Goal: Task Accomplishment & Management: Manage account settings

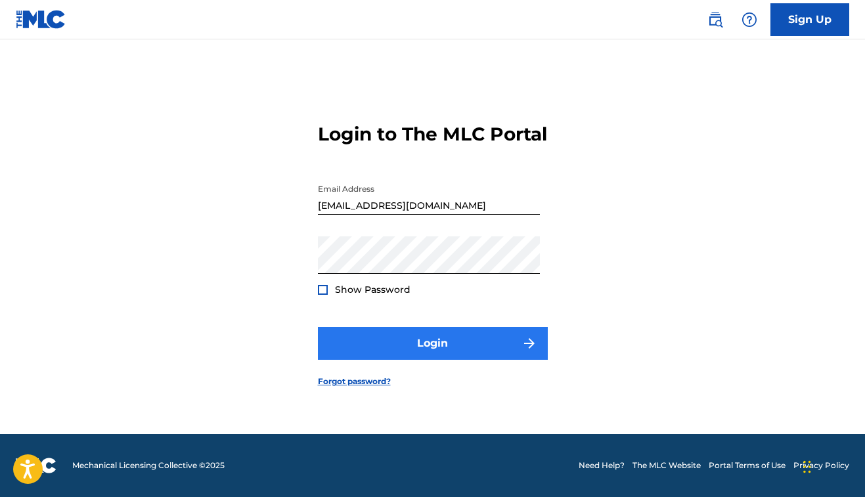
click at [422, 353] on button "Login" at bounding box center [433, 343] width 230 height 33
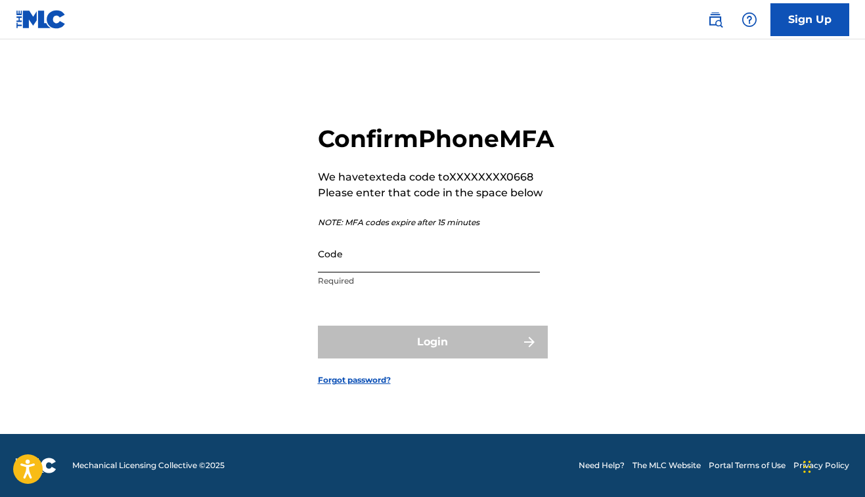
click at [410, 273] on input "Code" at bounding box center [429, 253] width 222 height 37
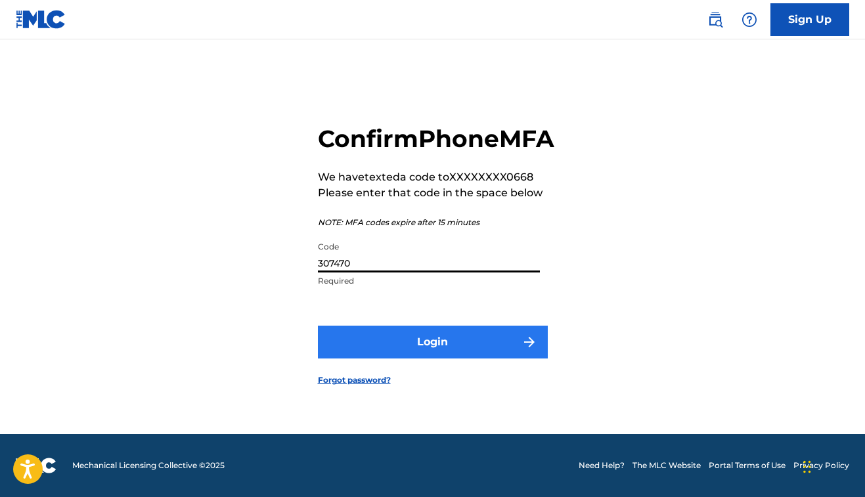
type input "307470"
click at [386, 348] on button "Login" at bounding box center [433, 342] width 230 height 33
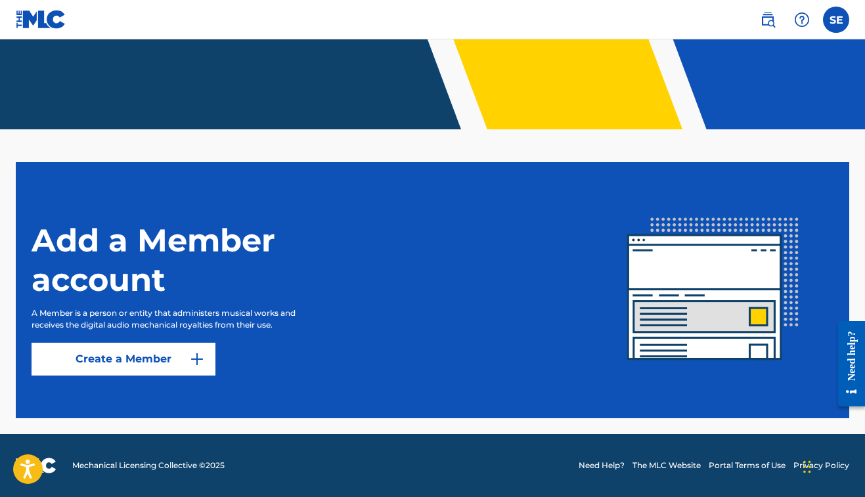
scroll to position [232, 0]
click at [844, 19] on label at bounding box center [836, 20] width 26 height 26
click at [836, 20] on input "SE [PERSON_NAME] [PERSON_NAME][EMAIL_ADDRESS][DOMAIN_NAME] Notification Prefere…" at bounding box center [836, 20] width 0 height 0
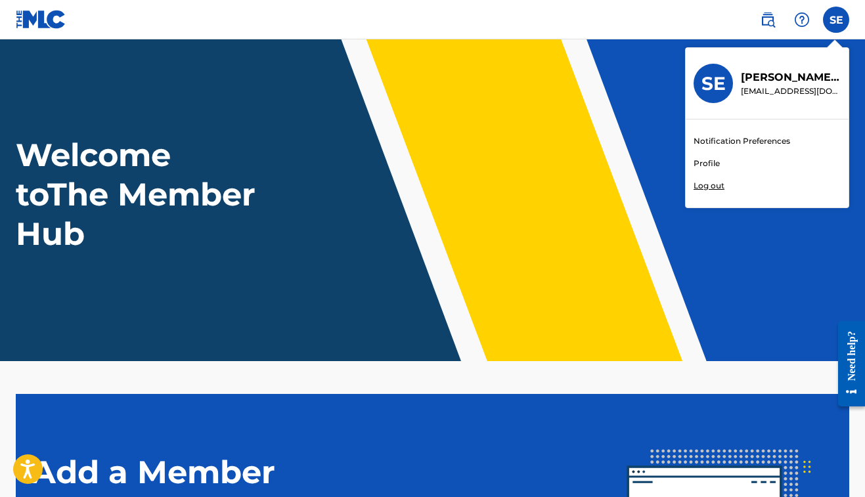
scroll to position [0, 0]
click at [709, 164] on link "Profile" at bounding box center [707, 164] width 26 height 12
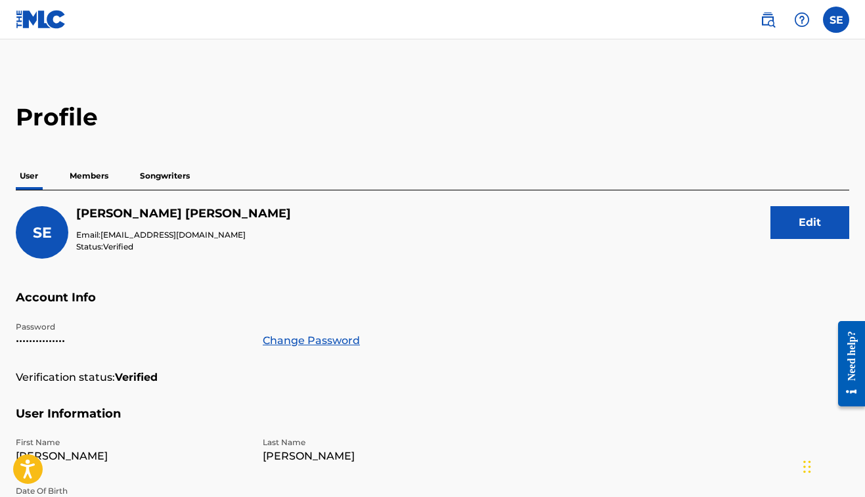
click at [170, 181] on p "Songwriters" at bounding box center [165, 176] width 58 height 28
